Goal: Find specific page/section

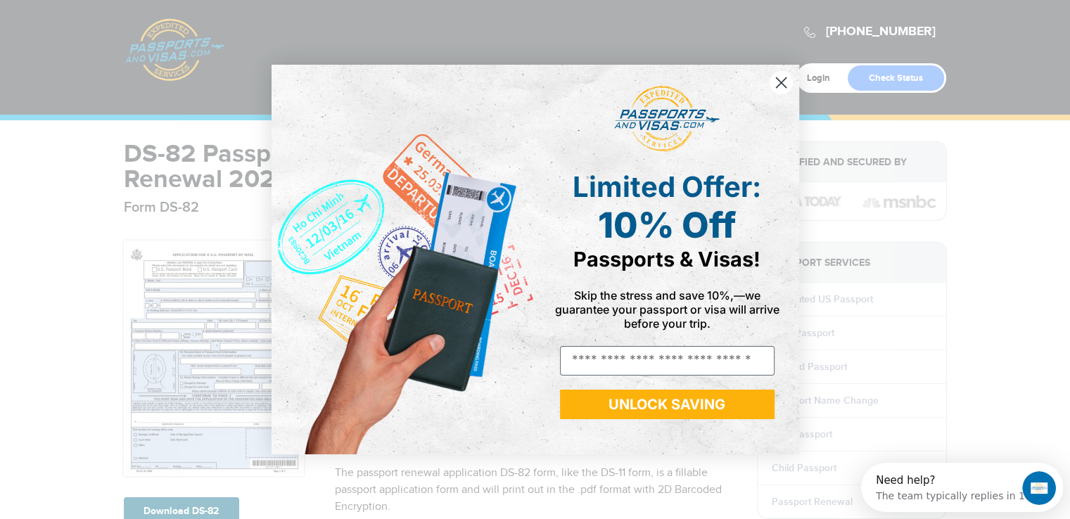
click at [780, 82] on circle "Close dialog" at bounding box center [780, 82] width 23 height 23
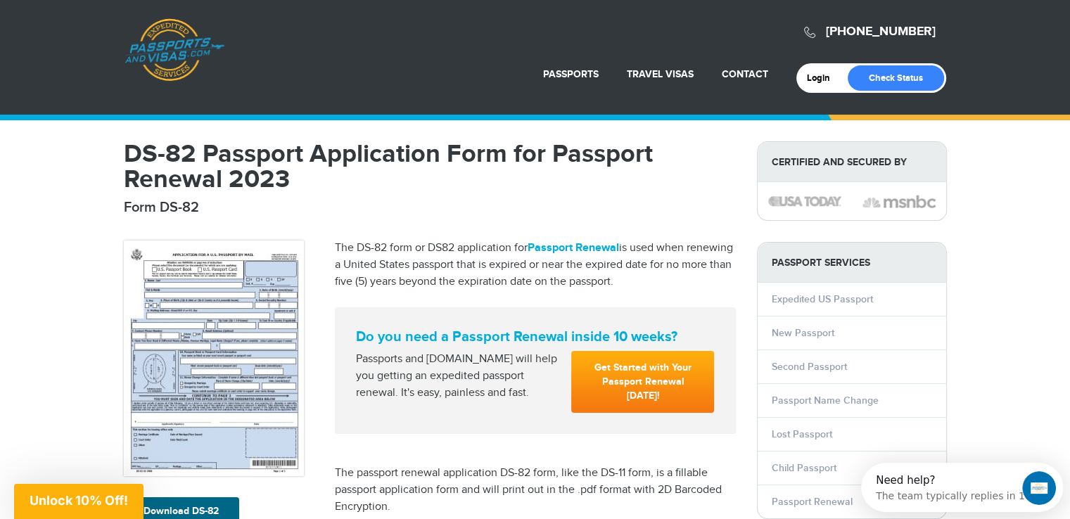
click at [239, 391] on img at bounding box center [214, 359] width 180 height 236
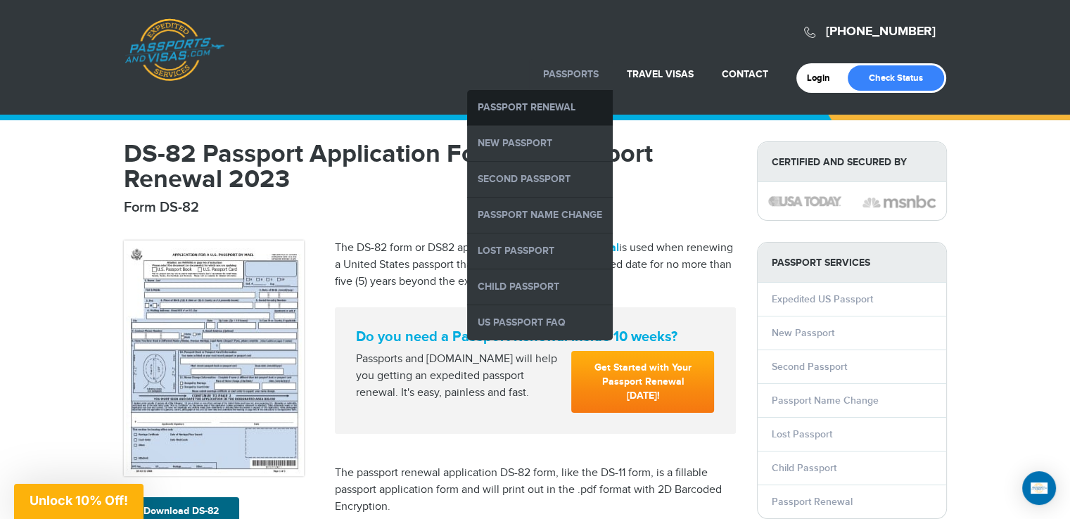
click at [514, 108] on link "Passport Renewal" at bounding box center [540, 107] width 146 height 35
